Goal: Transaction & Acquisition: Book appointment/travel/reservation

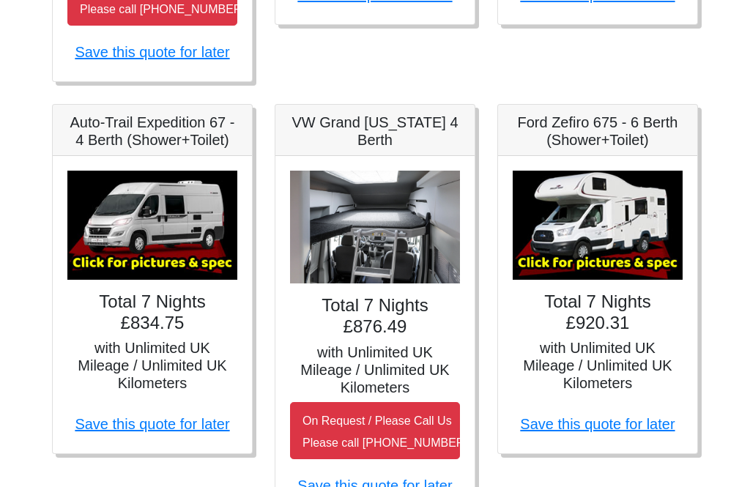
scroll to position [640, 0]
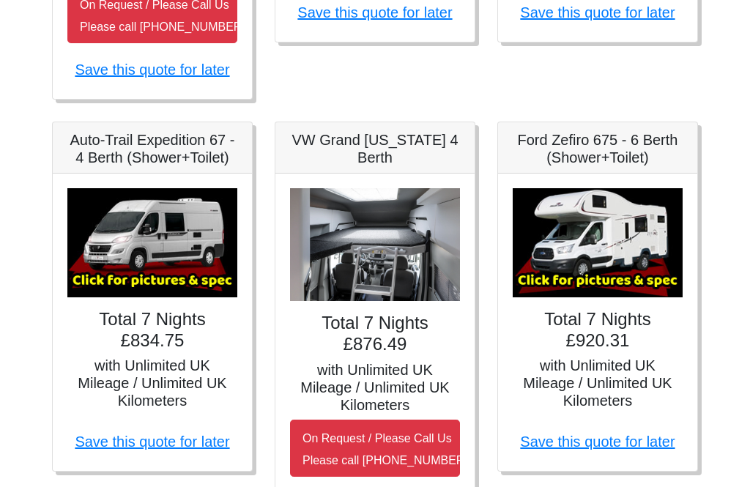
click at [124, 280] on img at bounding box center [152, 242] width 170 height 109
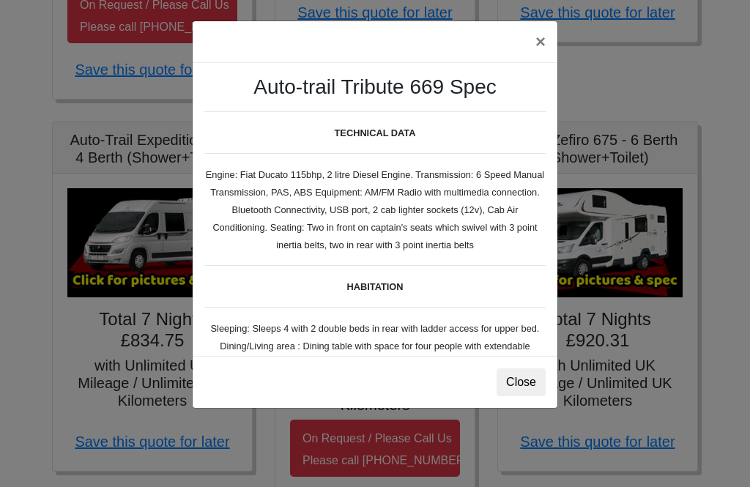
click at [519, 375] on button "Close" at bounding box center [521, 383] width 49 height 28
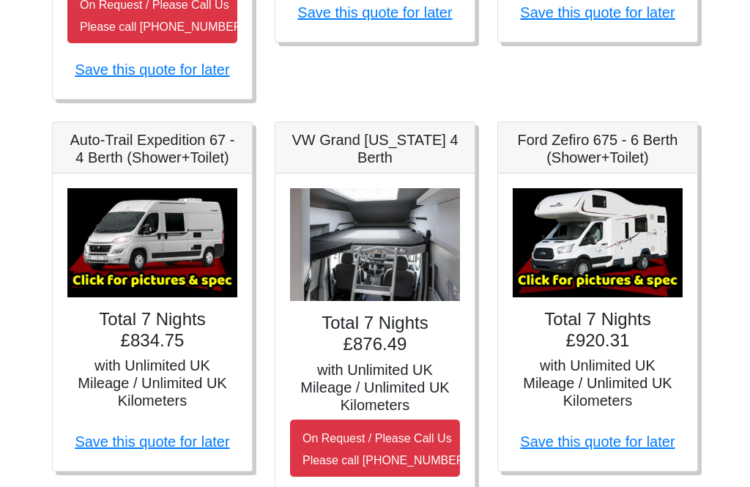
click at [157, 245] on img at bounding box center [152, 242] width 170 height 109
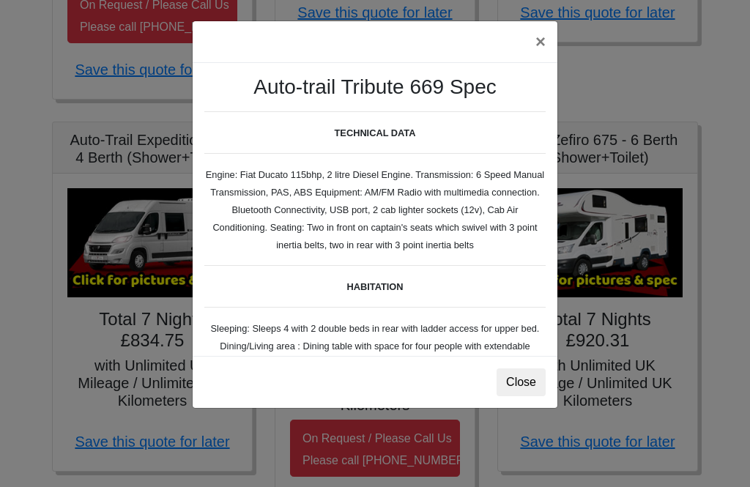
click at [523, 371] on button "Close" at bounding box center [521, 383] width 49 height 28
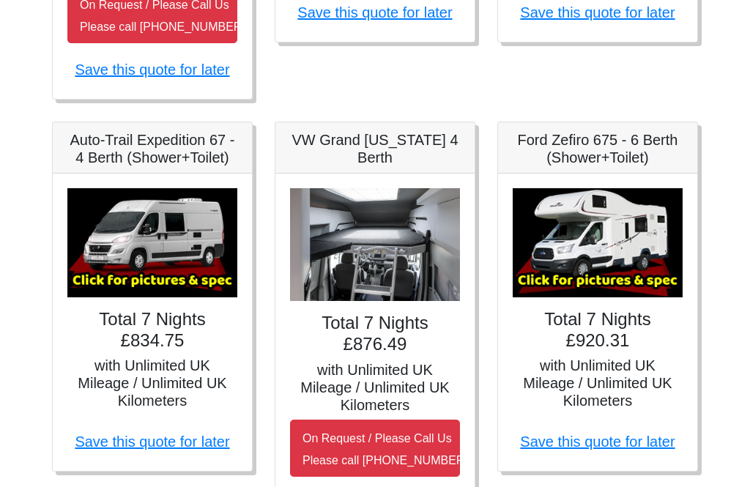
click at [116, 361] on h5 "with Unlimited UK Mileage / Unlimited UK Kilometers" at bounding box center [152, 383] width 170 height 53
click at [138, 284] on img at bounding box center [152, 242] width 170 height 109
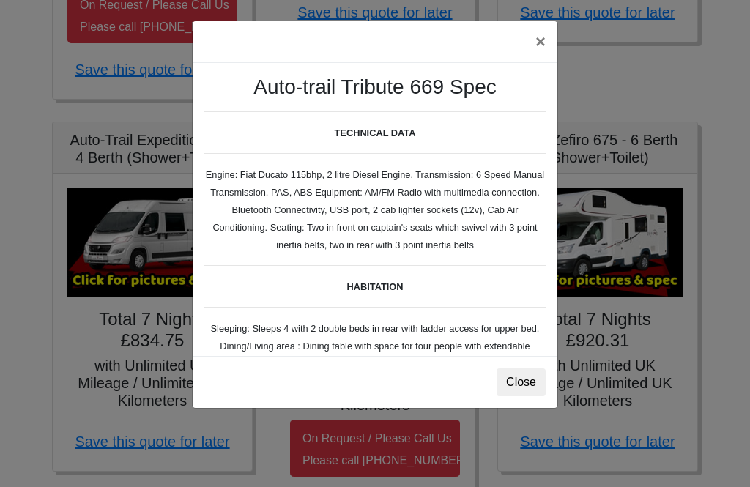
click at [377, 285] on b "HABITATION" at bounding box center [375, 286] width 56 height 11
click at [529, 382] on button "Close" at bounding box center [521, 383] width 49 height 28
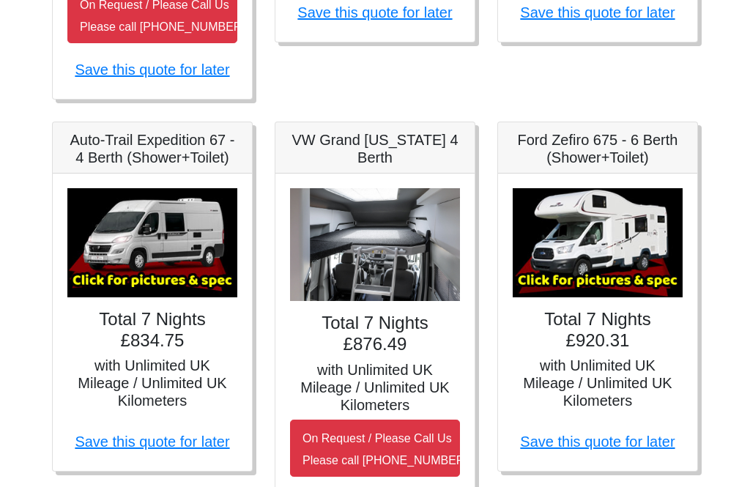
click at [157, 234] on img at bounding box center [152, 242] width 170 height 109
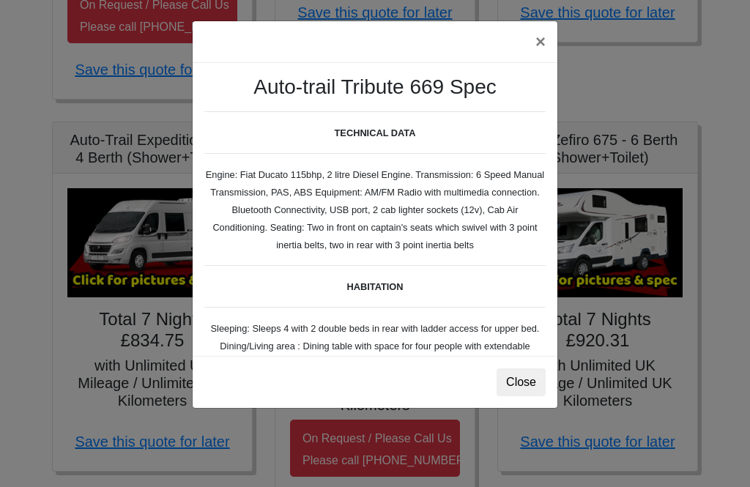
click at [551, 45] on button "×" at bounding box center [541, 41] width 34 height 41
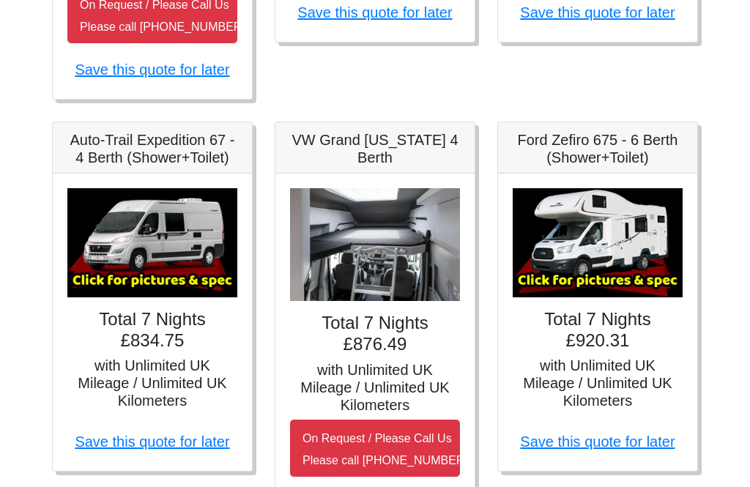
click at [160, 273] on img at bounding box center [152, 242] width 170 height 109
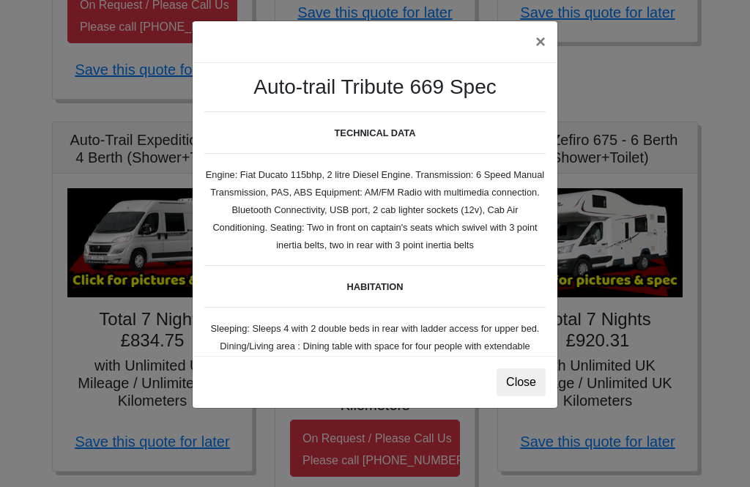
click at [529, 389] on button "Close" at bounding box center [521, 383] width 49 height 28
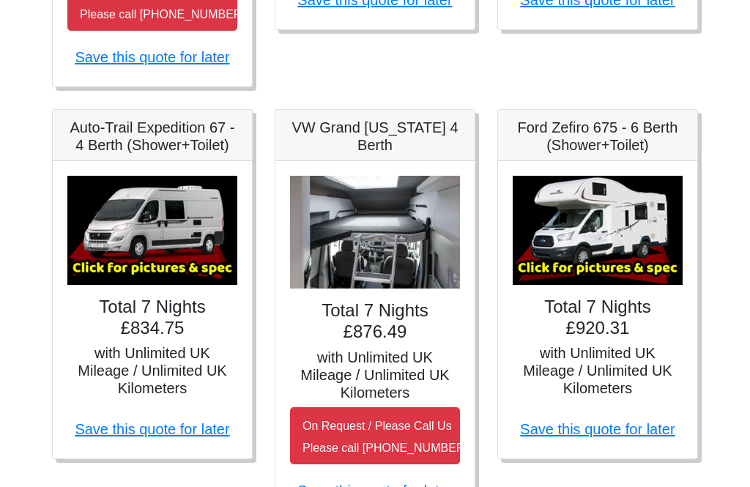
scroll to position [654, 0]
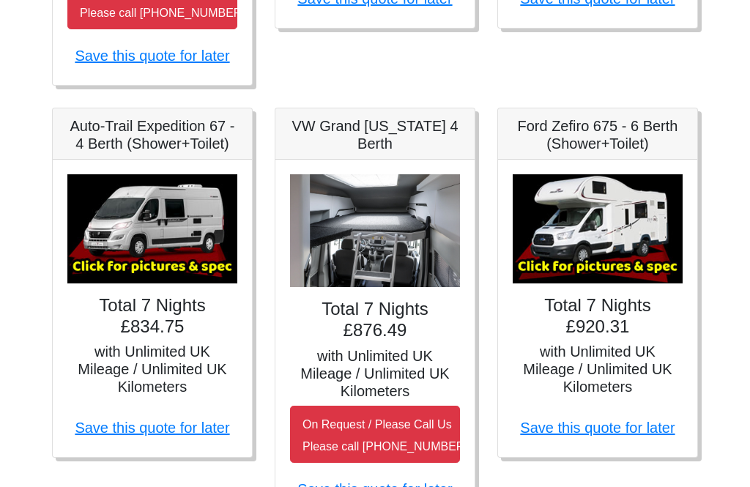
click at [619, 215] on img at bounding box center [598, 228] width 170 height 109
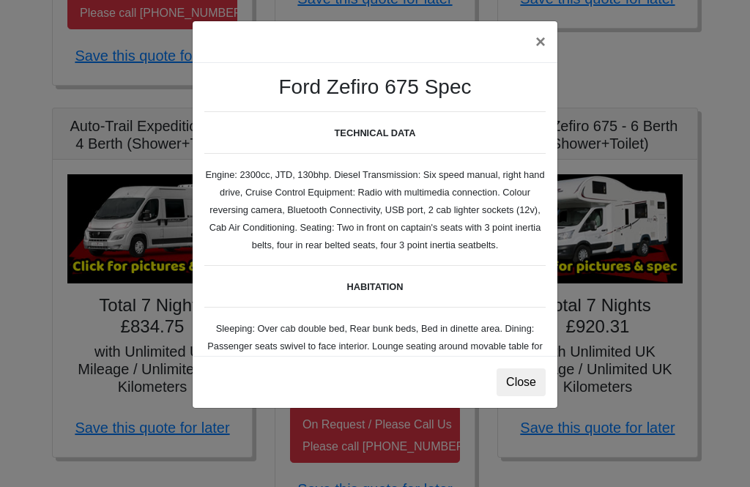
click at [535, 45] on button "×" at bounding box center [541, 41] width 34 height 41
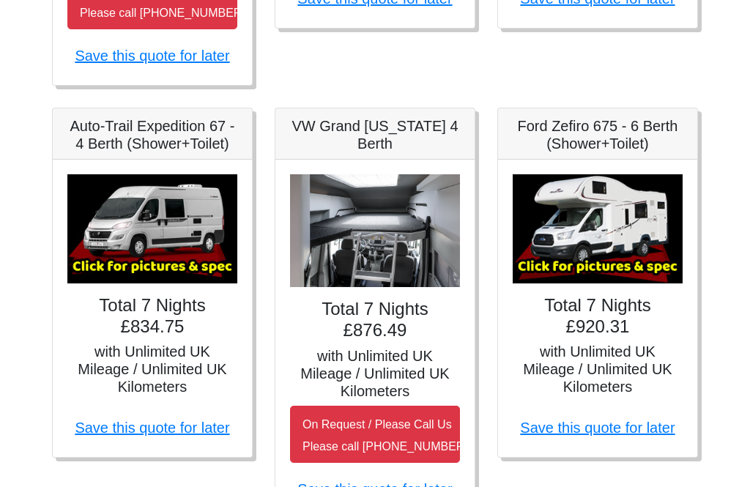
click at [122, 426] on link "Save this quote for later" at bounding box center [152, 428] width 155 height 16
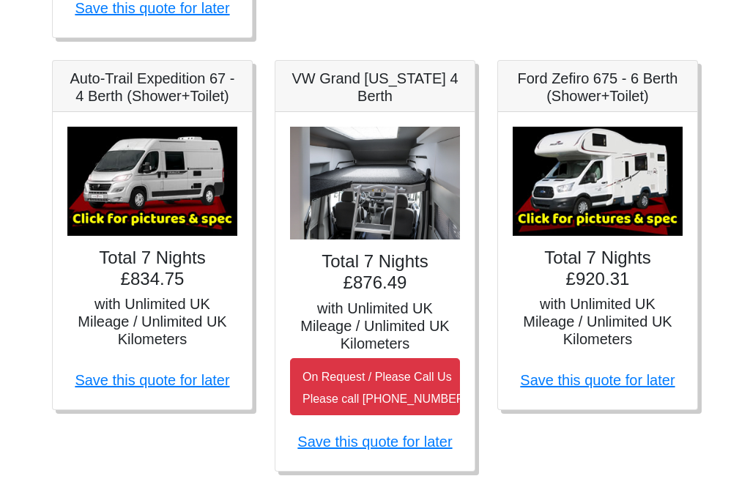
scroll to position [701, 0]
